Goal: Find specific page/section: Find specific page/section

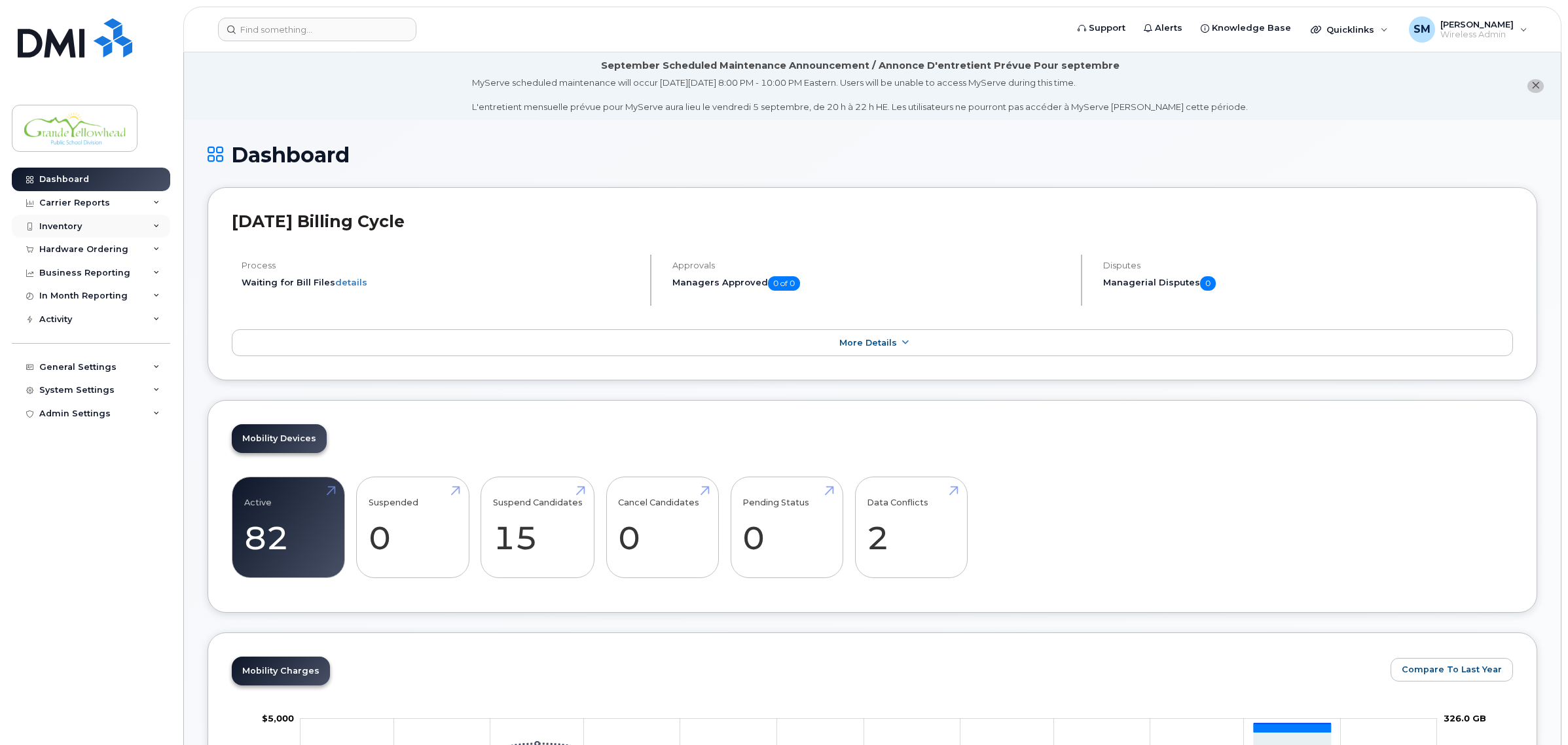
click at [63, 220] on div "Inventory" at bounding box center [90, 226] width 159 height 24
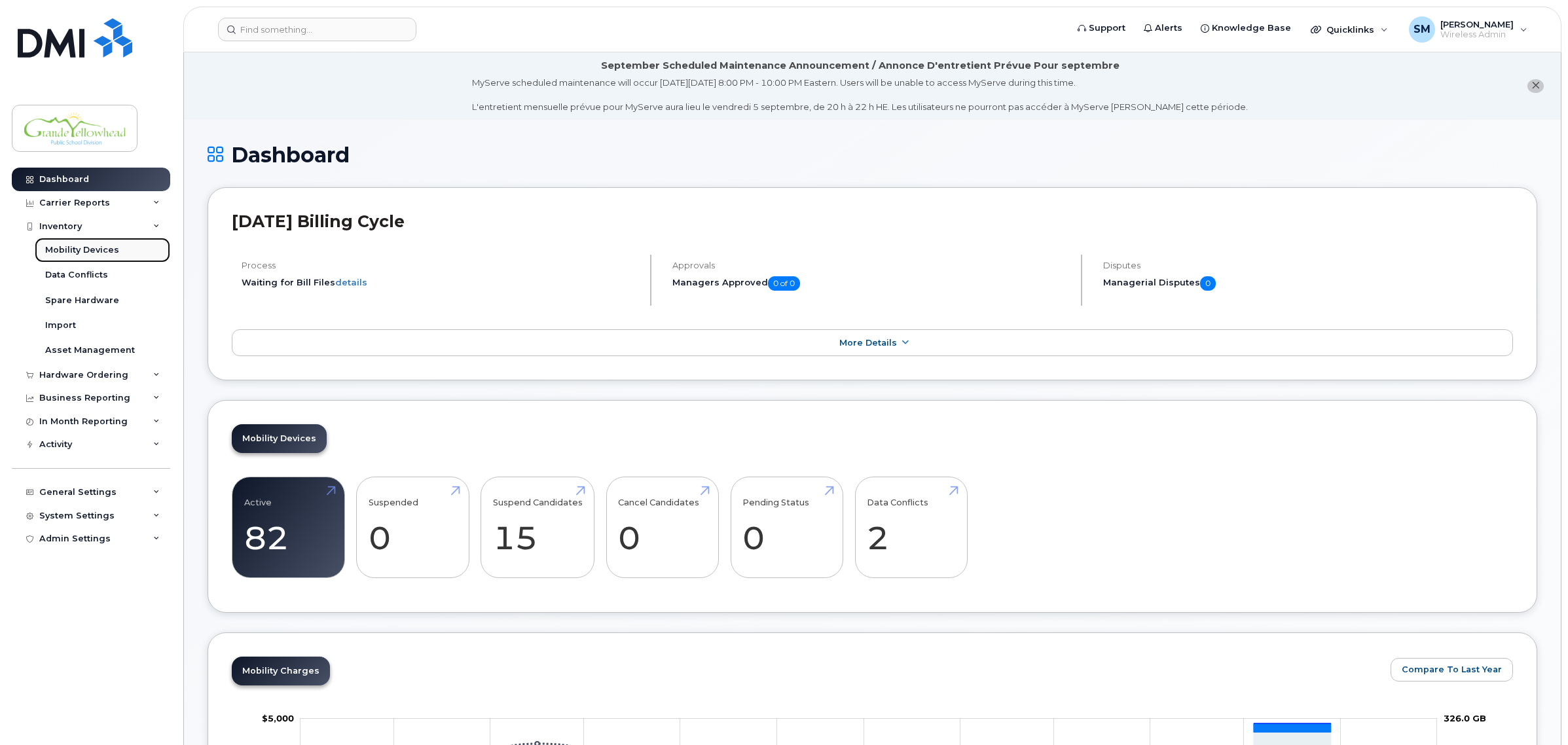
click at [87, 253] on div "Mobility Devices" at bounding box center [82, 249] width 74 height 11
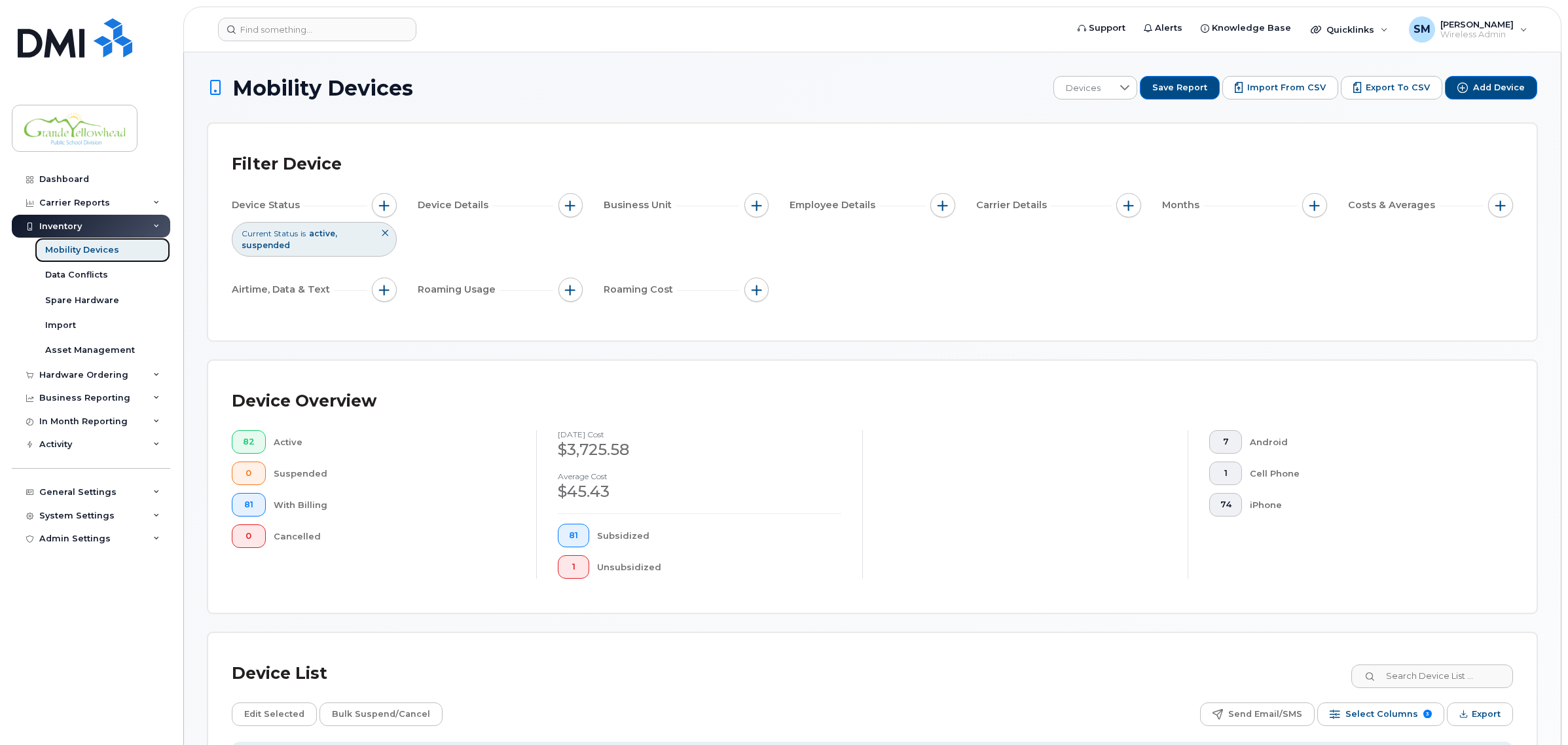
scroll to position [82, 0]
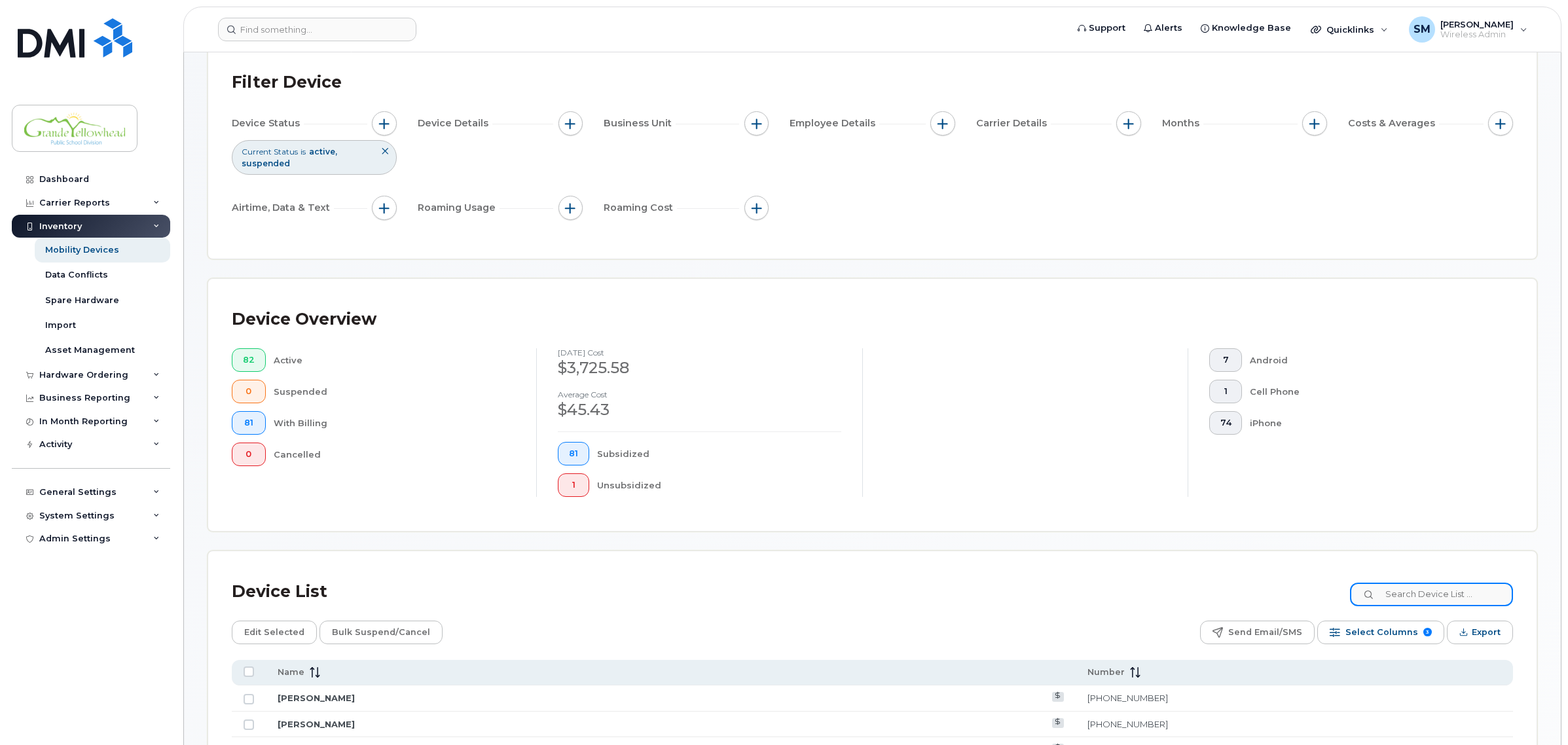
click at [1416, 596] on input at bounding box center [1432, 594] width 163 height 24
type input "J"
type input "B"
type input "M"
type input "J"
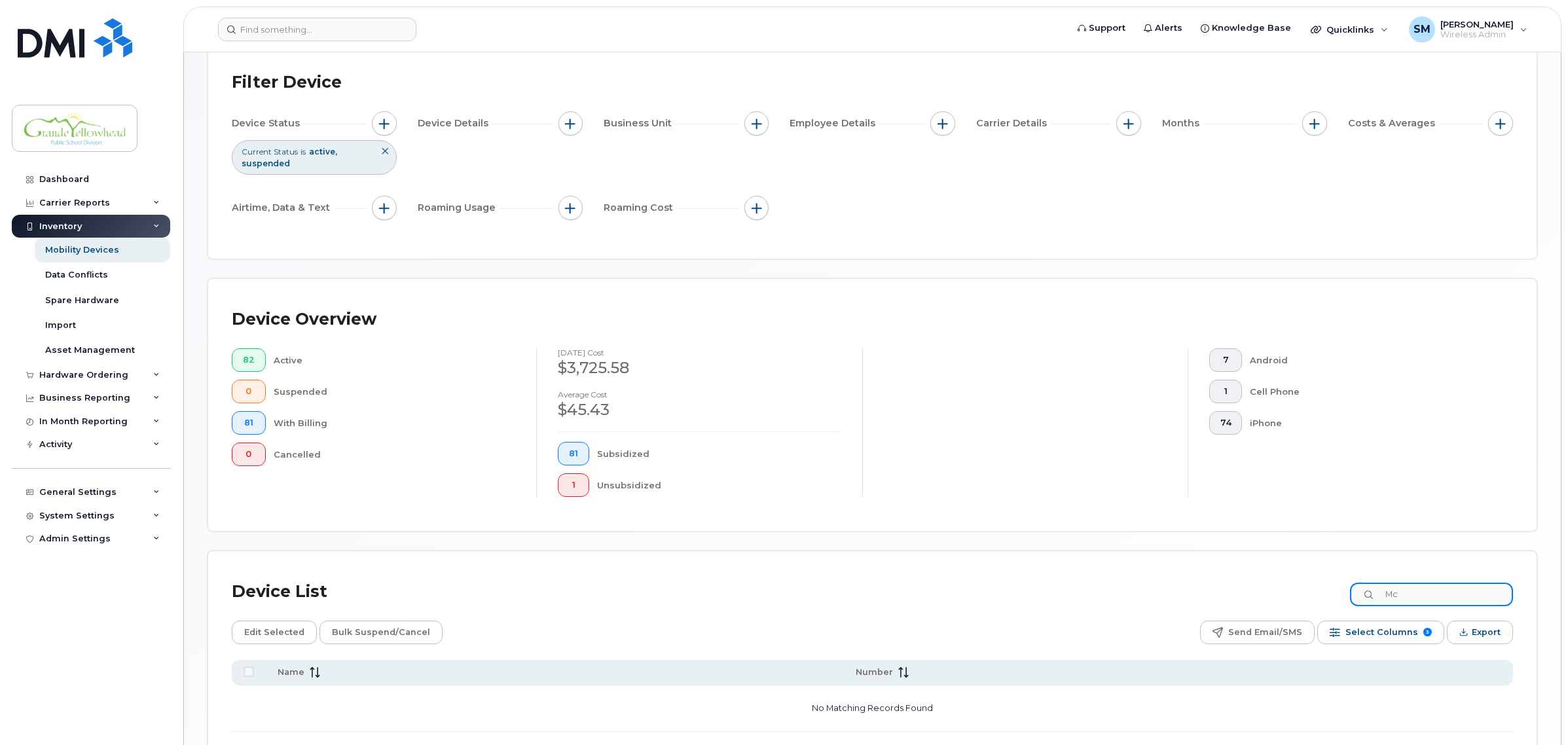
type input "M"
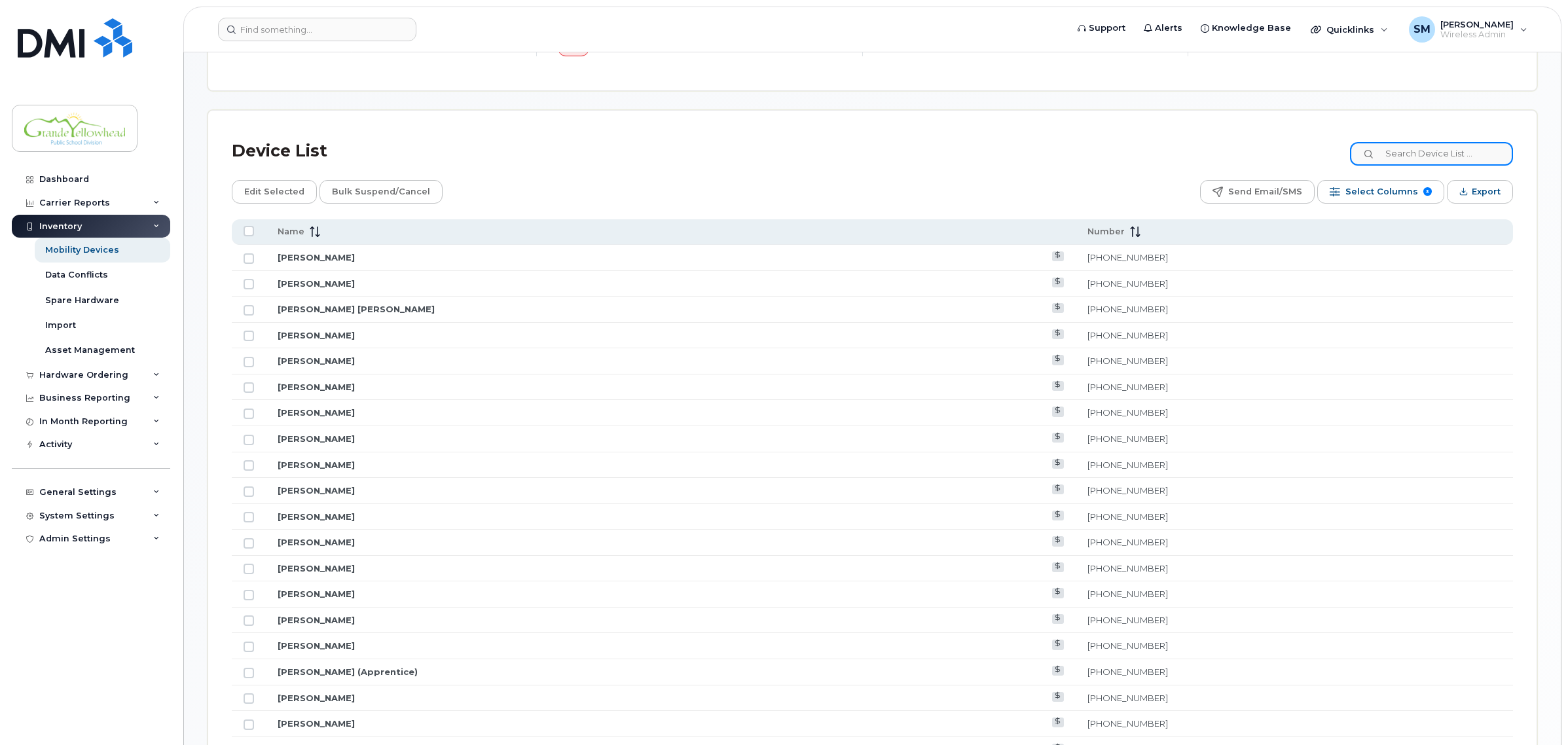
scroll to position [491, 0]
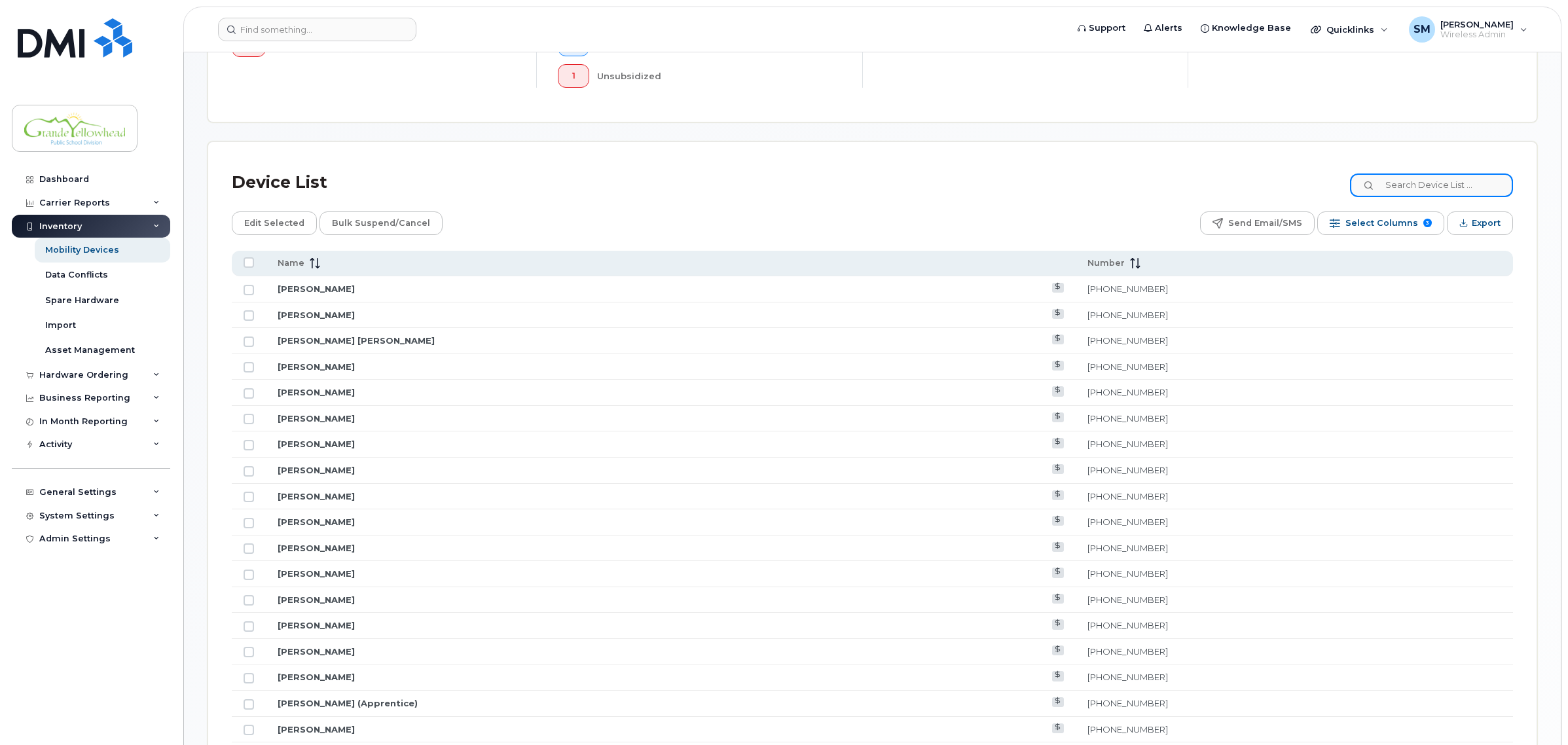
click at [1436, 183] on input at bounding box center [1432, 185] width 163 height 24
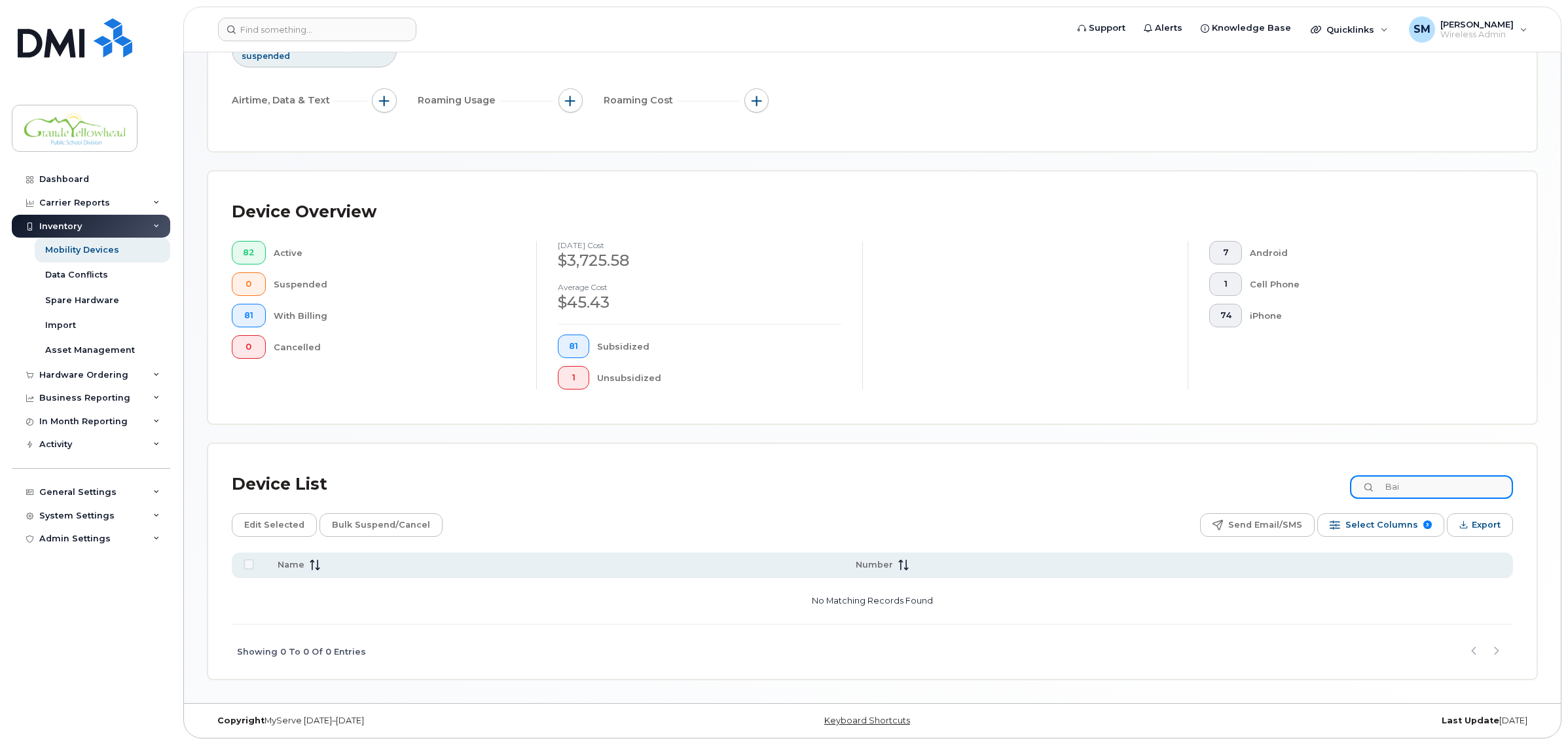
scroll to position [190, 0]
type input "B"
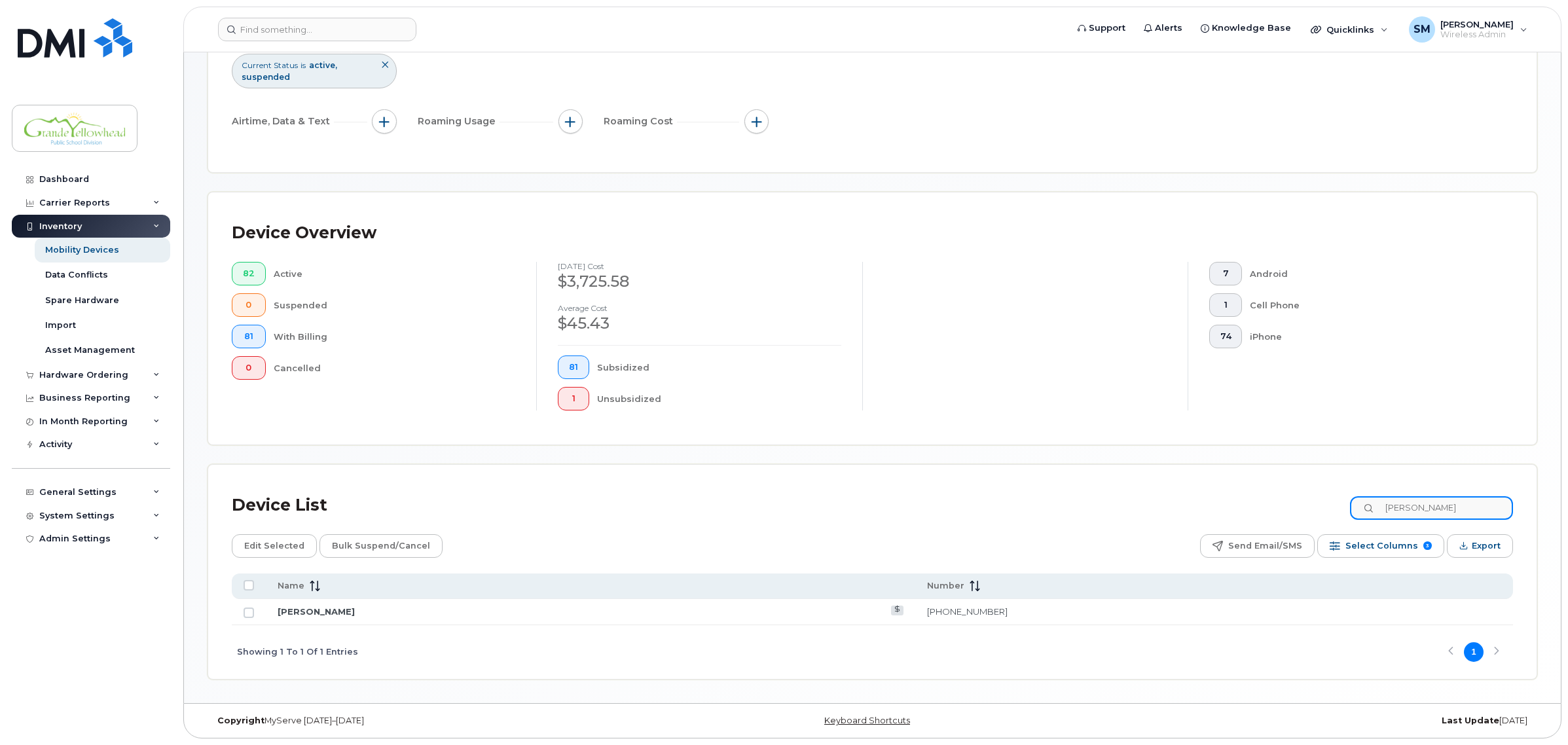
scroll to position [169, 0]
type input "J"
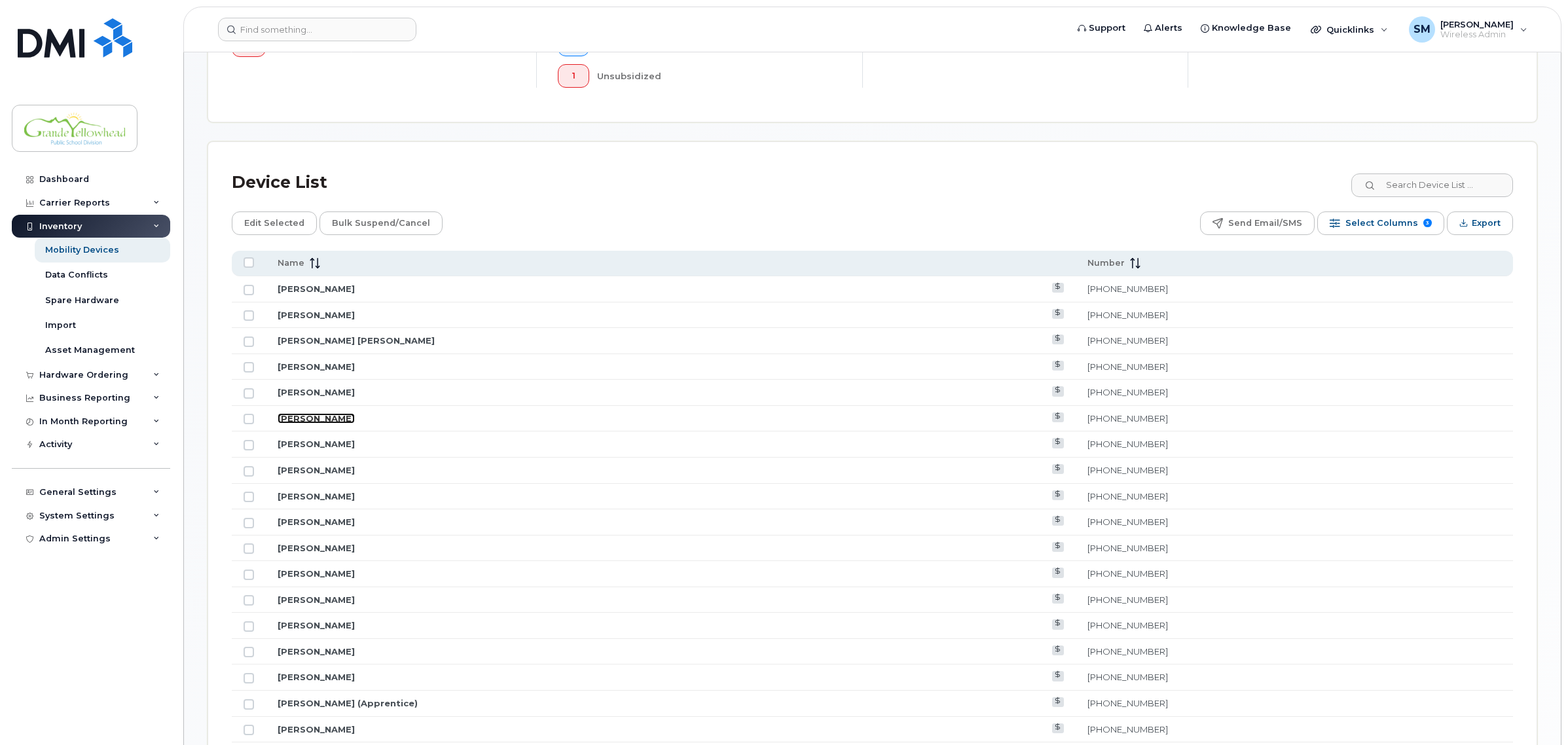
click at [316, 417] on link "[PERSON_NAME]" at bounding box center [316, 419] width 77 height 11
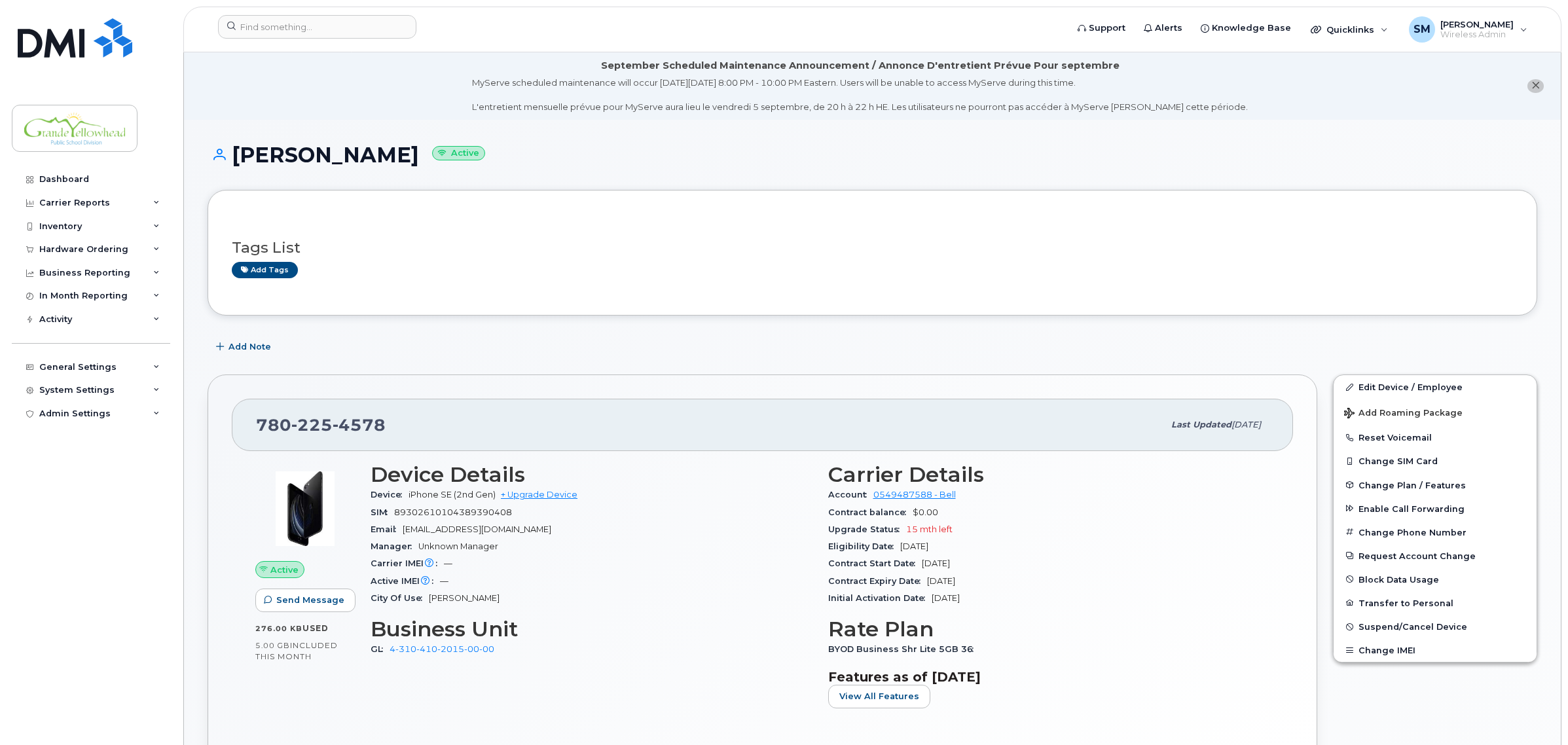
scroll to position [82, 0]
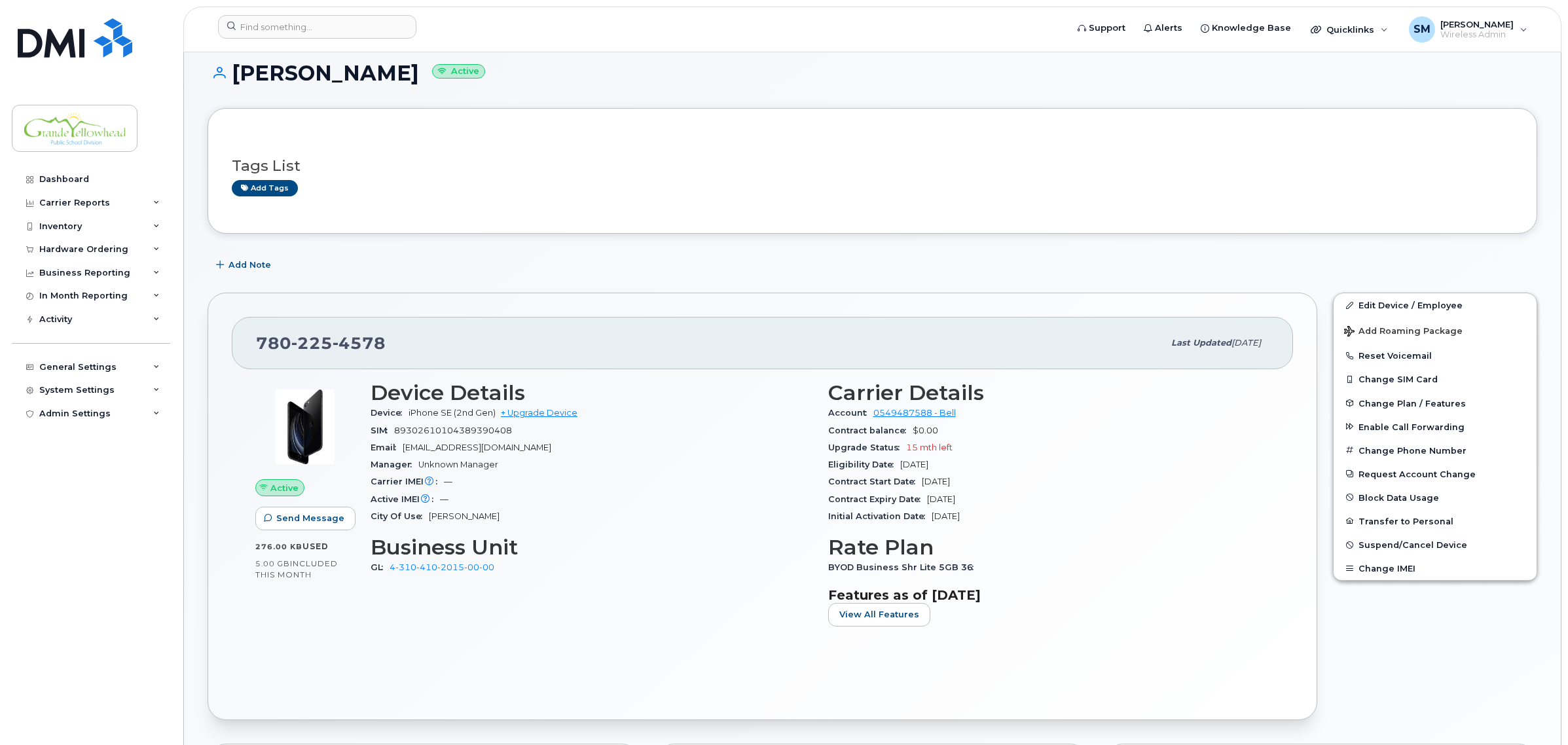
click at [662, 516] on div "City Of Use Edson" at bounding box center [591, 516] width 442 height 17
